Goal: Check status: Check status

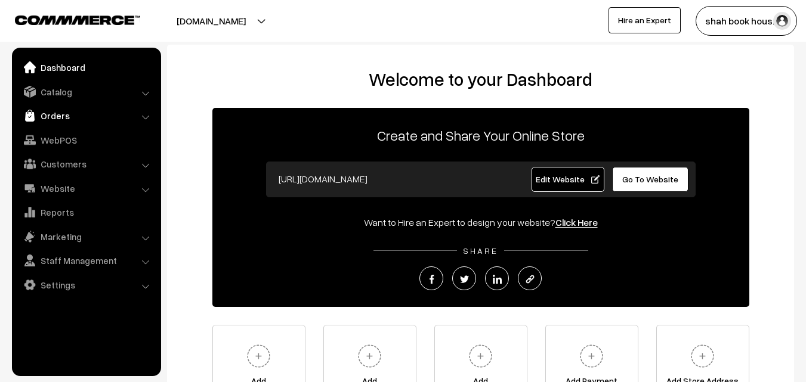
click at [65, 117] on link "Orders" at bounding box center [86, 115] width 142 height 21
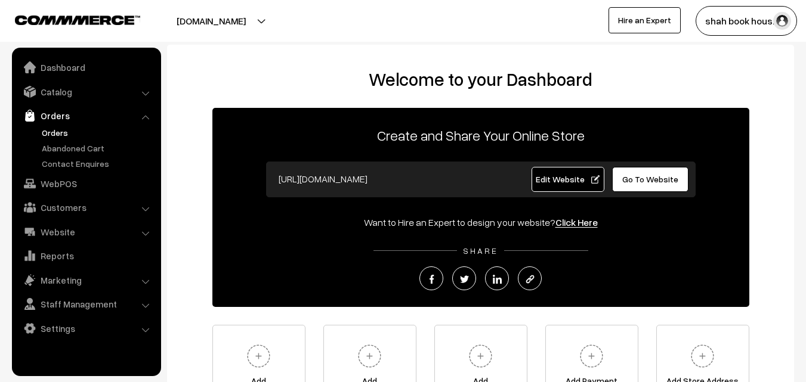
click at [64, 133] on link "Orders" at bounding box center [98, 132] width 118 height 13
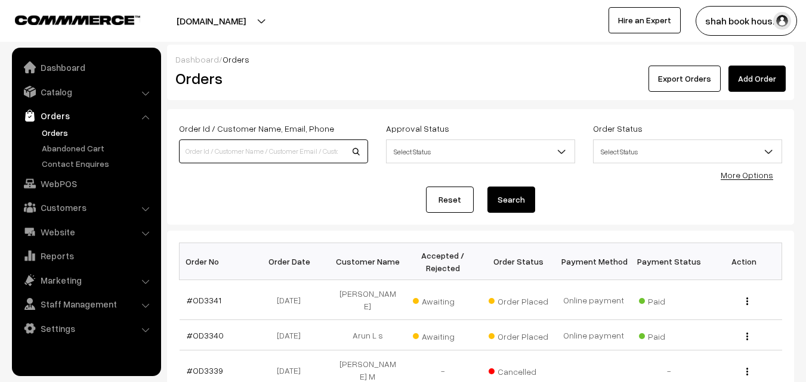
drag, startPoint x: 230, startPoint y: 150, endPoint x: 239, endPoint y: 142, distance: 12.3
click at [230, 150] on input at bounding box center [273, 152] width 189 height 24
type input "parna c"
click at [503, 196] on button "Search" at bounding box center [511, 200] width 48 height 26
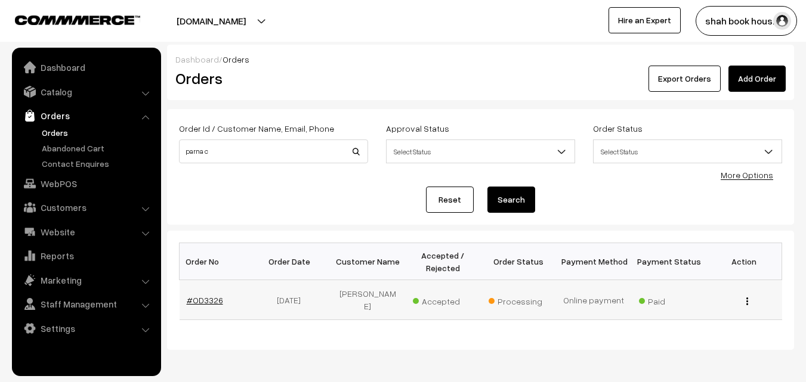
click at [207, 301] on link "#OD3326" at bounding box center [205, 300] width 36 height 10
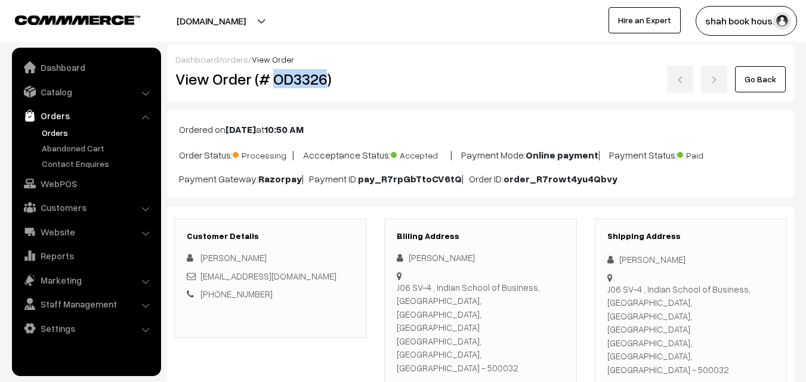
drag, startPoint x: 326, startPoint y: 79, endPoint x: 274, endPoint y: 81, distance: 52.0
click at [274, 81] on h2 "View Order (# OD3326)" at bounding box center [271, 79] width 192 height 18
copy h2 "OD3326"
click at [362, 78] on h2 "View Order (# OD3326)" at bounding box center [271, 79] width 192 height 18
click at [49, 130] on link "Orders" at bounding box center [98, 132] width 118 height 13
